Goal: Answer question/provide support

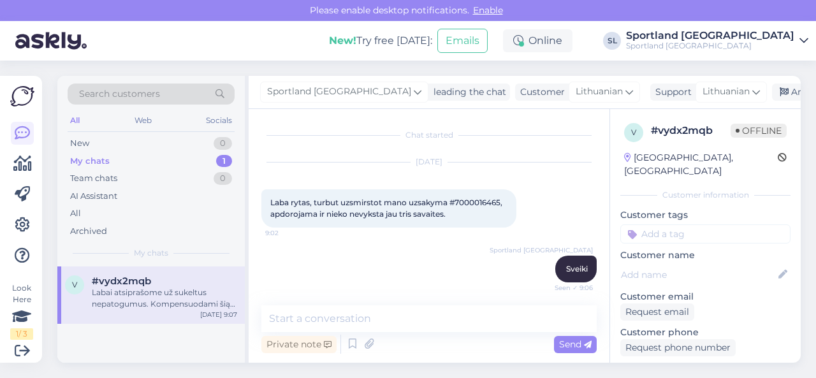
scroll to position [766, 0]
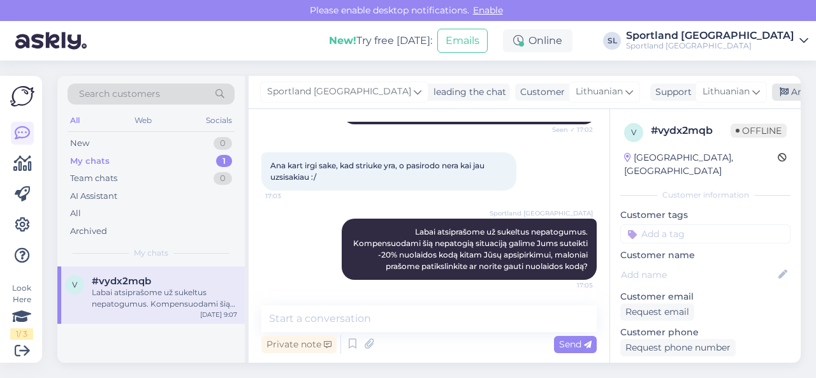
click at [772, 89] on div "Archive chat" at bounding box center [812, 91] width 80 height 17
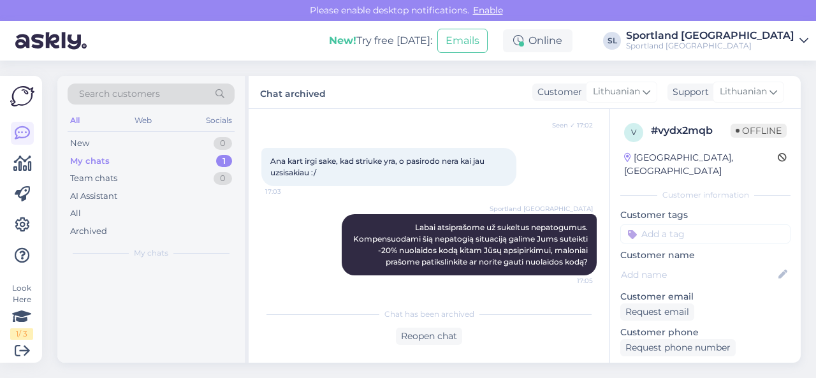
scroll to position [770, 0]
click at [96, 281] on span "#ybxdv3r8" at bounding box center [118, 280] width 53 height 11
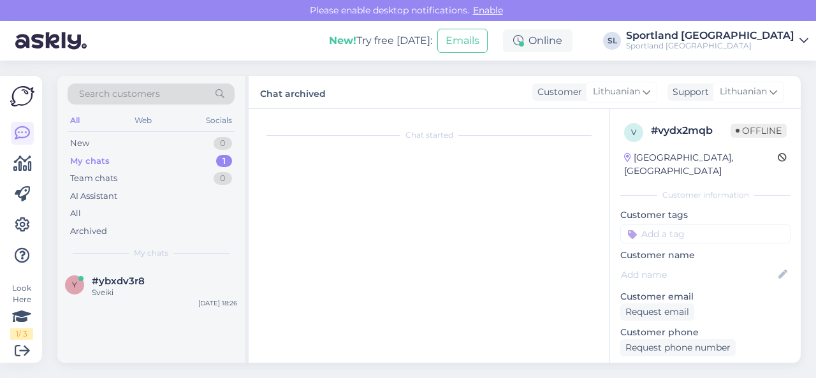
scroll to position [2, 0]
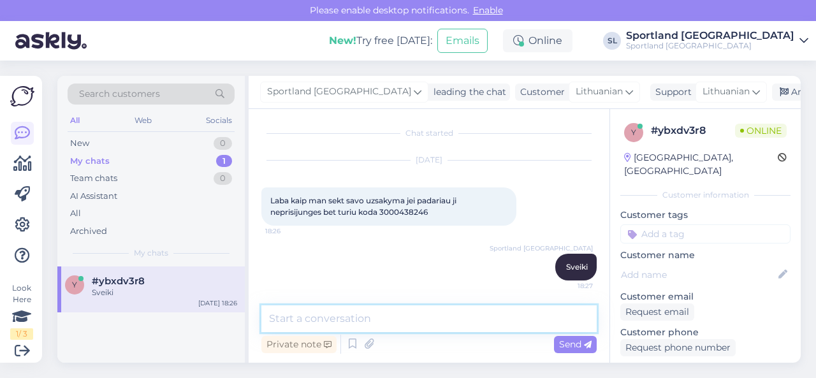
click at [440, 319] on textarea at bounding box center [428, 318] width 335 height 27
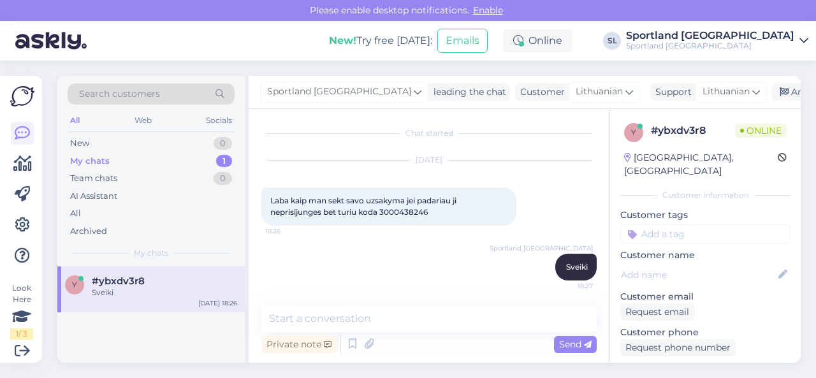
click at [410, 212] on span "Laba kaip man sekt savo uzsakyma jei padariau ji neprisijunges bet turiu koda 3…" at bounding box center [364, 206] width 188 height 21
copy div "3000438246 18:26"
click at [406, 261] on div "Sportland [GEOGRAPHIC_DATA] Sveiki 18:27" at bounding box center [428, 267] width 335 height 55
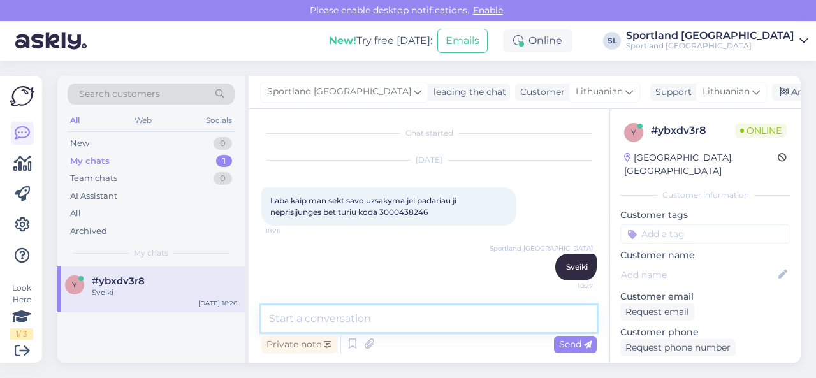
click at [400, 319] on textarea at bounding box center [428, 318] width 335 height 27
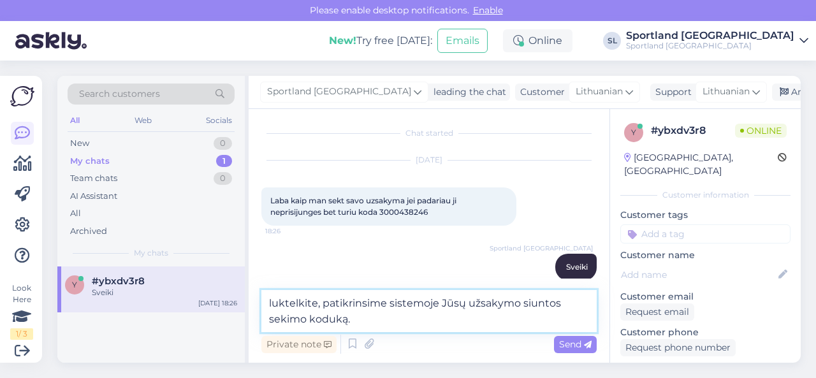
type textarea "luktelkite, patikrinsime sistemoje Jūsų užsakymo siuntos sekimo koduką."
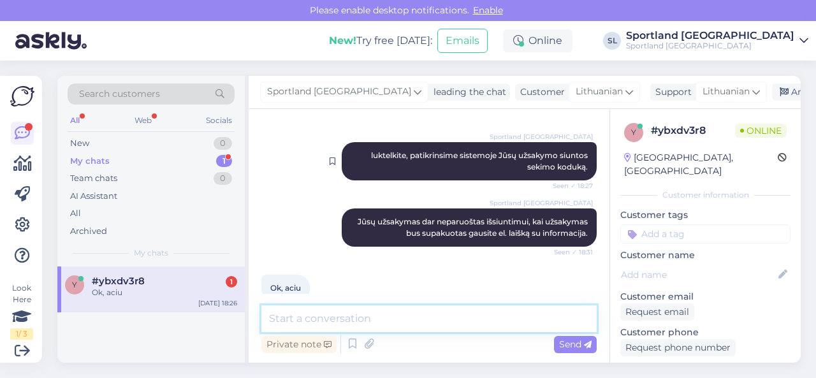
scroll to position [189, 0]
